Goal: Task Accomplishment & Management: Manage account settings

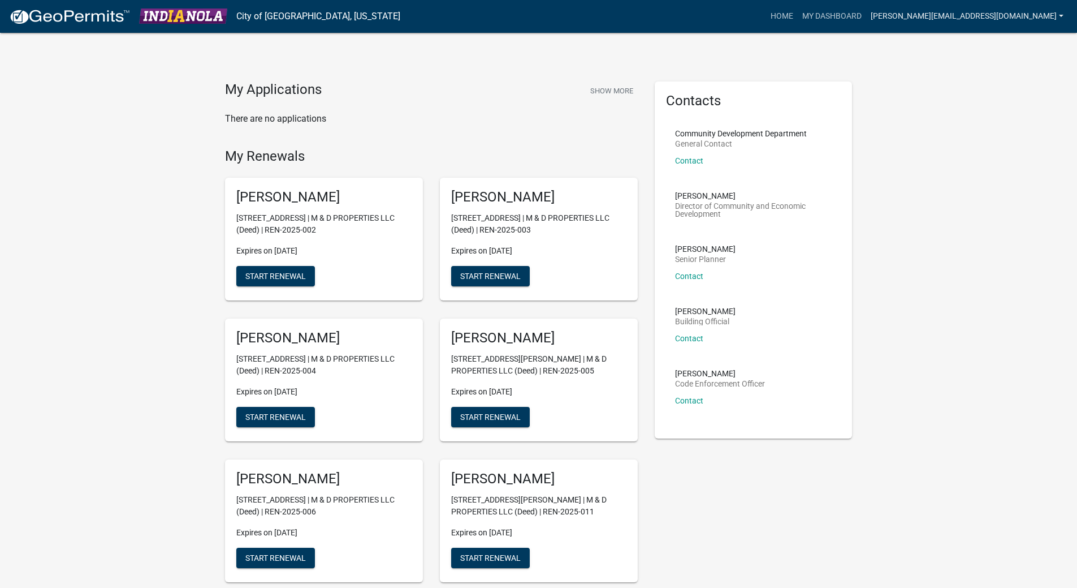
click at [1061, 14] on link "[PERSON_NAME][EMAIL_ADDRESS][DOMAIN_NAME]" at bounding box center [967, 16] width 202 height 21
click at [1005, 83] on link "Logout" at bounding box center [1023, 83] width 90 height 27
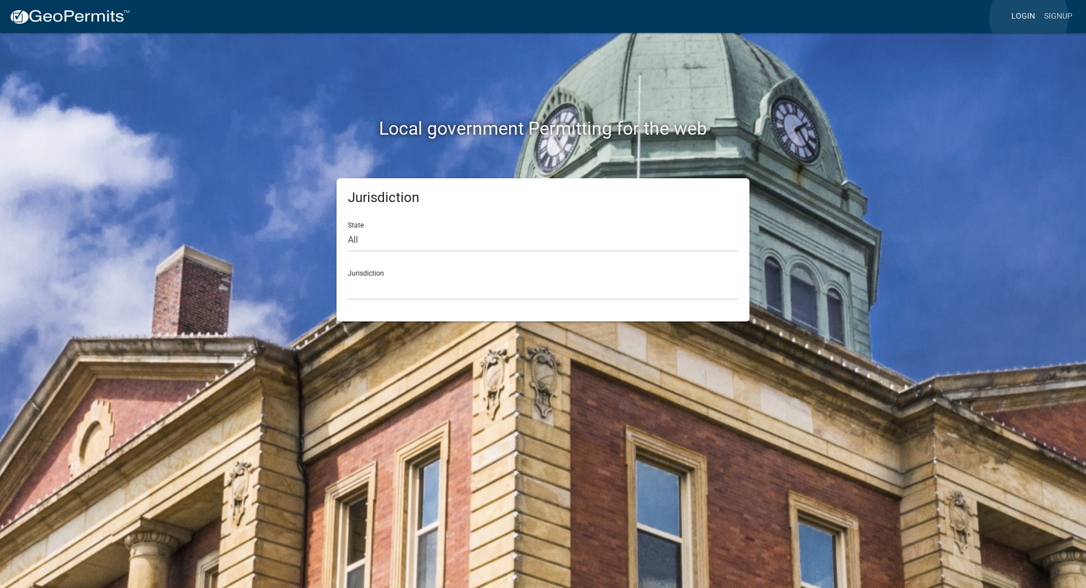
click at [1029, 17] on link "Login" at bounding box center [1023, 16] width 33 height 21
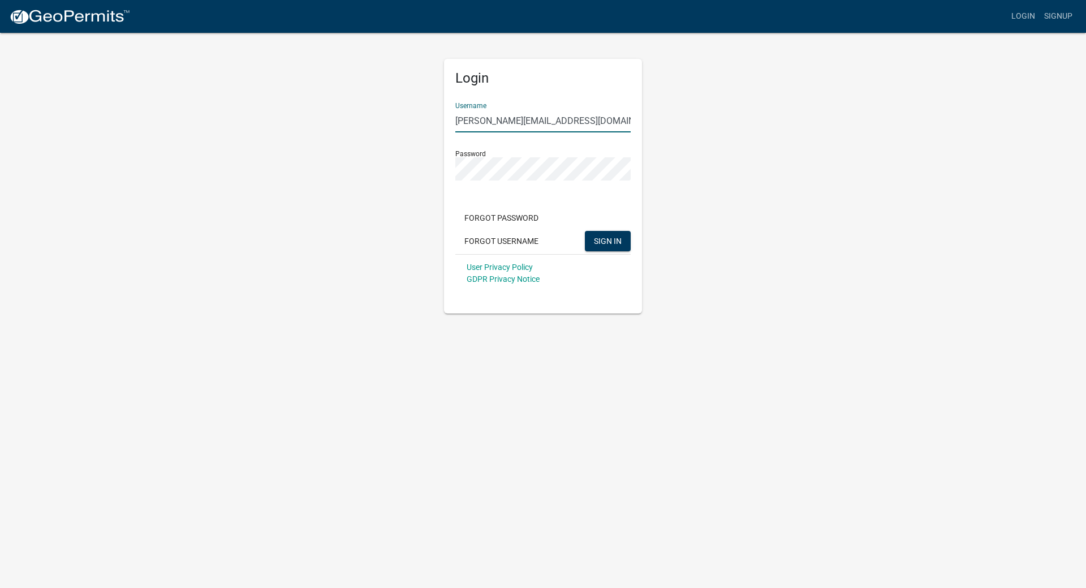
drag, startPoint x: 578, startPoint y: 122, endPoint x: 378, endPoint y: 115, distance: 199.7
click at [378, 115] on div "Login Username [PERSON_NAME][EMAIL_ADDRESS][DOMAIN_NAME] Password Forgot Passwo…" at bounding box center [543, 173] width 645 height 282
type input "MillerMech"
click at [606, 239] on span "SIGN IN" at bounding box center [608, 240] width 28 height 9
